Goal: Task Accomplishment & Management: Use online tool/utility

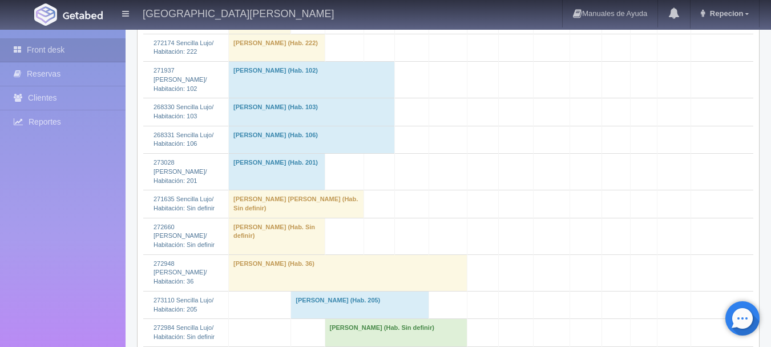
scroll to position [1142, 0]
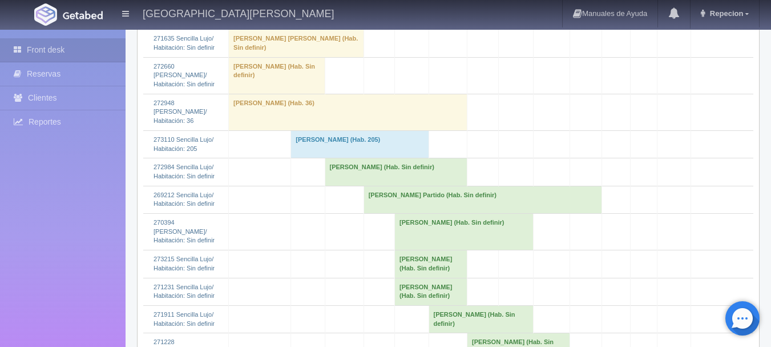
click at [347, 186] on td "[PERSON_NAME] (Hab. Sin definir)" at bounding box center [396, 171] width 143 height 27
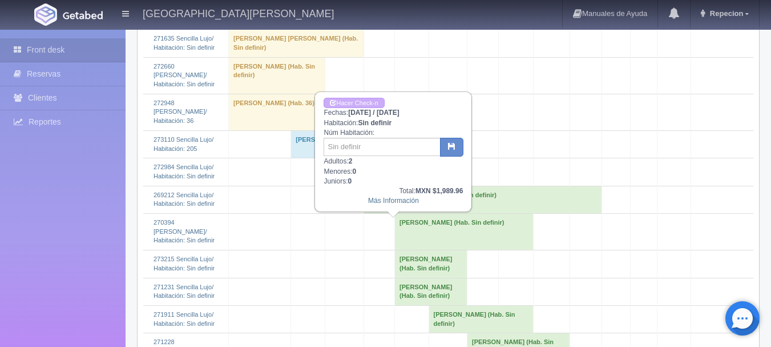
click at [347, 186] on td "[PERSON_NAME] (Hab. Sin definir)" at bounding box center [396, 171] width 143 height 27
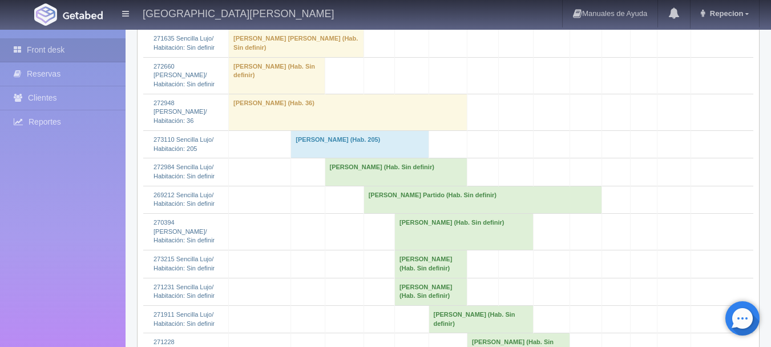
click at [347, 186] on td "Martagelyy Hernaizpidal (Hab. Sin definir)" at bounding box center [396, 171] width 143 height 27
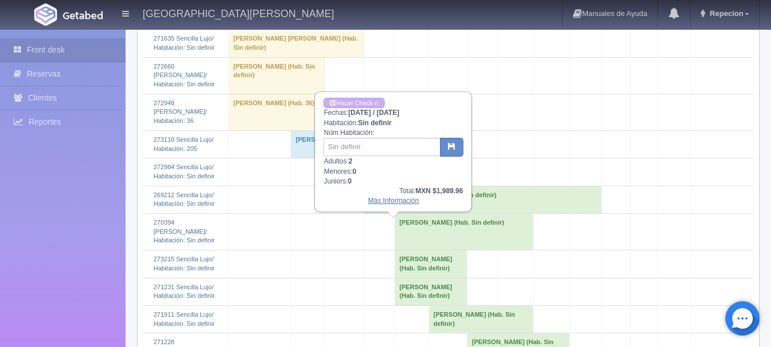
click at [384, 204] on link "Más Información" at bounding box center [393, 200] width 51 height 8
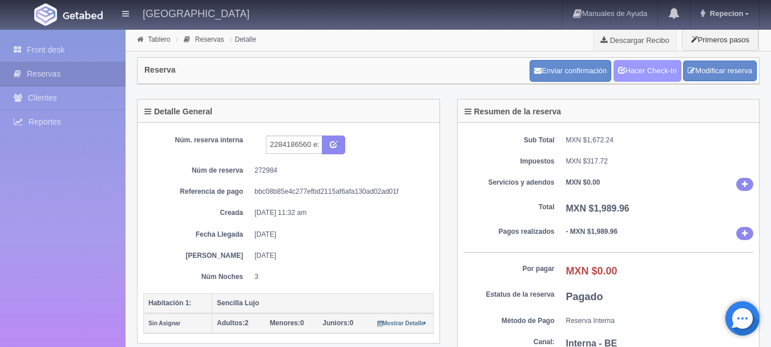
click at [637, 75] on link "Hacer Check-In" at bounding box center [648, 71] width 68 height 22
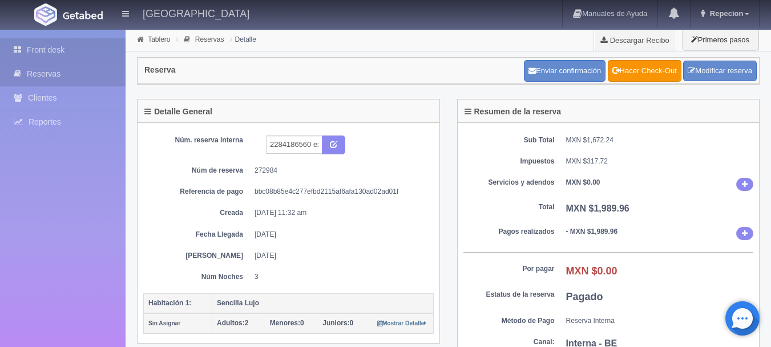
click at [36, 48] on link "Front desk" at bounding box center [63, 49] width 126 height 23
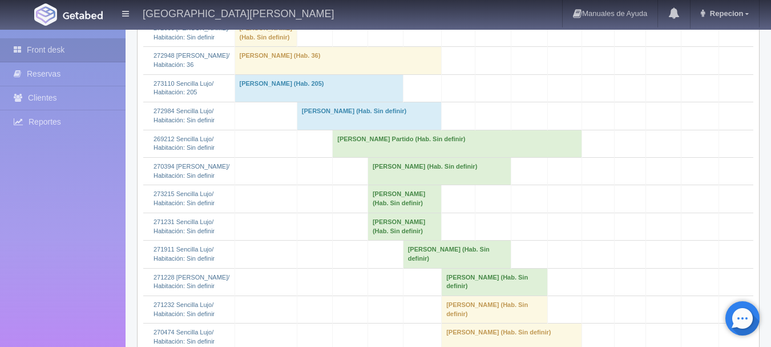
scroll to position [1085, 0]
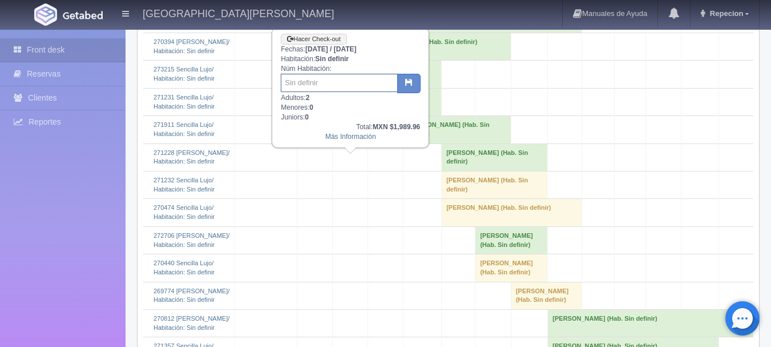
click at [332, 89] on input "text" at bounding box center [339, 83] width 117 height 18
type input "201"
click at [409, 86] on icon "button" at bounding box center [408, 81] width 7 height 7
